Goal: Transaction & Acquisition: Purchase product/service

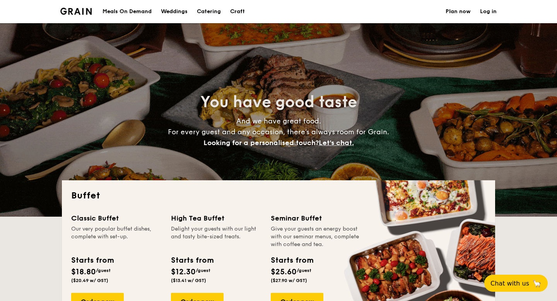
select select
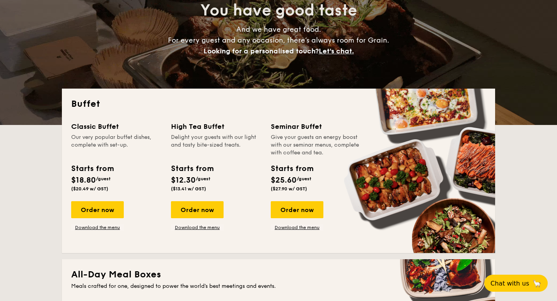
scroll to position [92, 0]
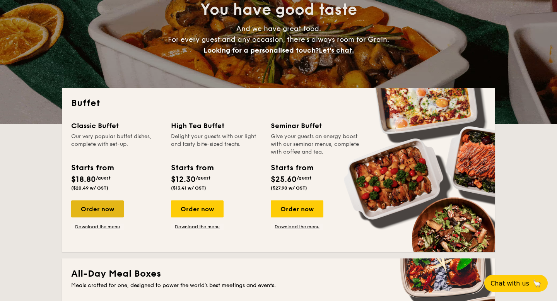
click at [114, 214] on div "Order now" at bounding box center [97, 208] width 53 height 17
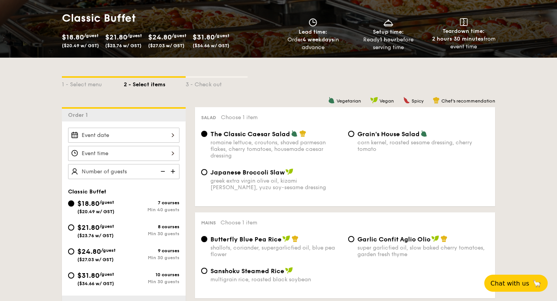
scroll to position [112, 0]
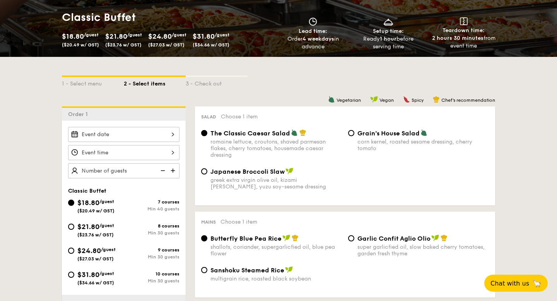
click at [174, 169] on img at bounding box center [174, 170] width 12 height 15
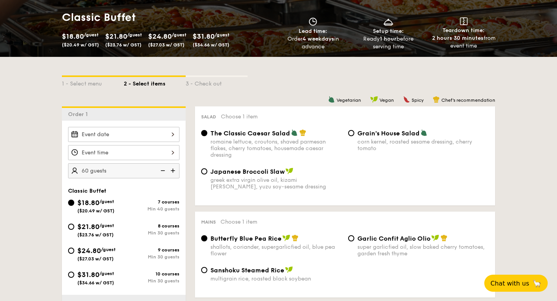
click at [162, 170] on img at bounding box center [162, 170] width 12 height 15
type input "40 guests"
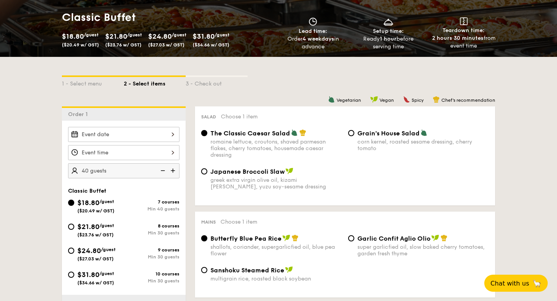
click at [162, 170] on img at bounding box center [162, 170] width 12 height 15
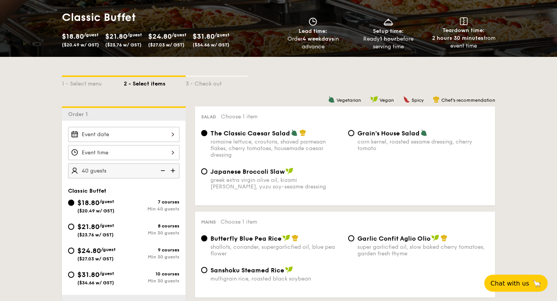
click at [162, 170] on img at bounding box center [162, 170] width 12 height 15
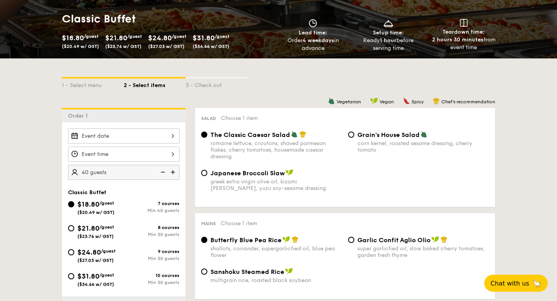
scroll to position [109, 0]
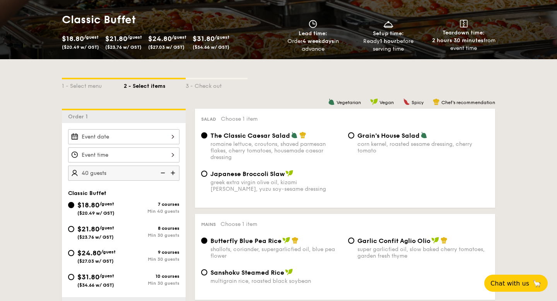
select select
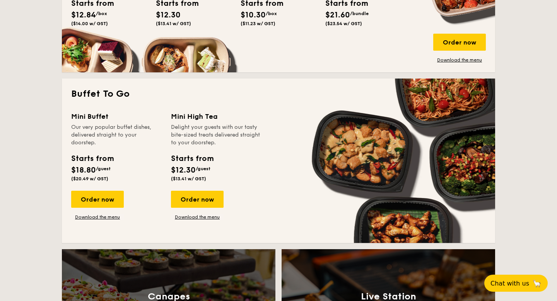
scroll to position [444, 0]
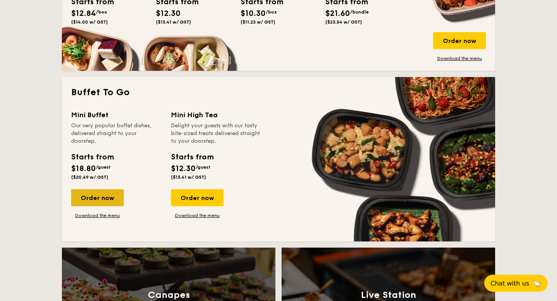
click at [99, 200] on div "Order now" at bounding box center [97, 197] width 53 height 17
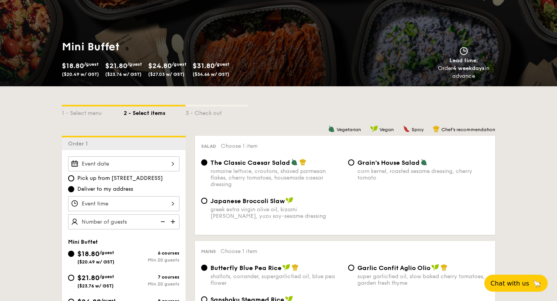
scroll to position [84, 0]
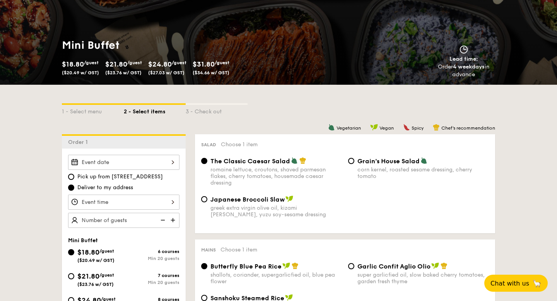
click at [172, 219] on img at bounding box center [174, 220] width 12 height 15
type input "20 guests"
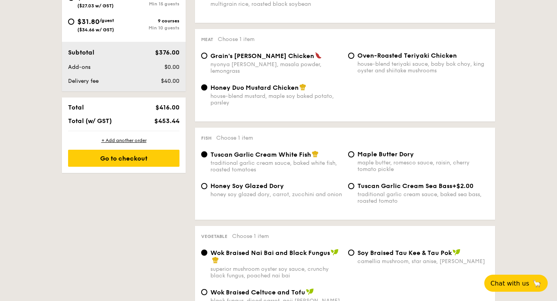
scroll to position [388, 0]
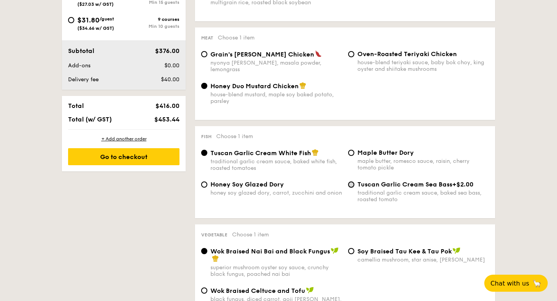
click at [353, 187] on input "Tuscan Garlic Cream Sea Bass +$2.00 traditional garlic cream sauce, baked sea b…" at bounding box center [351, 184] width 6 height 6
radio input "true"
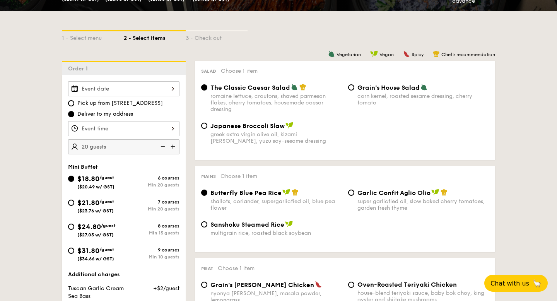
scroll to position [156, 0]
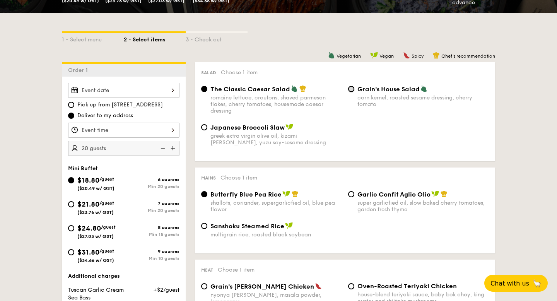
click at [352, 88] on input "Grain's House Salad corn kernel, roasted sesame dressing, cherry tomato" at bounding box center [351, 89] width 6 height 6
radio input "true"
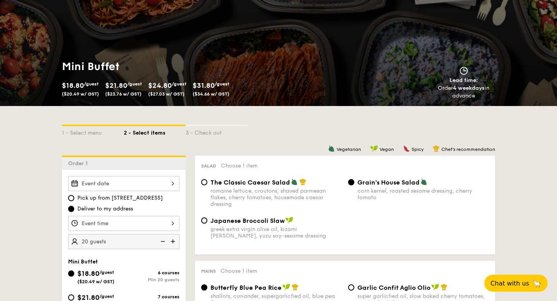
scroll to position [58, 0]
